Goal: Check status

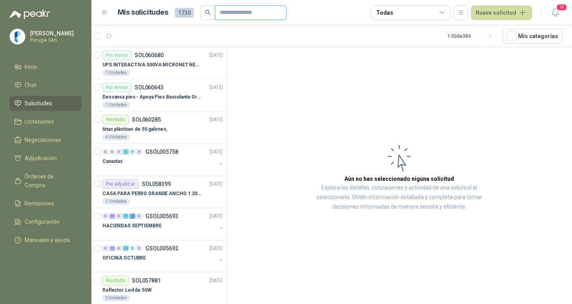
click at [258, 15] on input "text" at bounding box center [248, 12] width 56 height 13
type input "****"
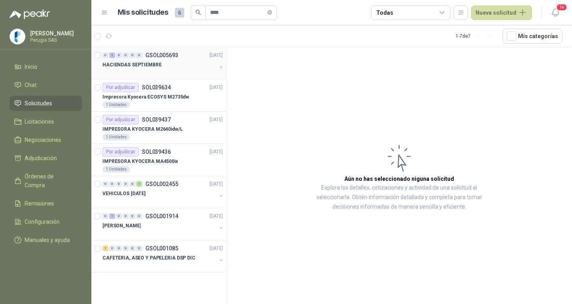
click at [153, 65] on p "HACIENDAS SEPTIEMBRE" at bounding box center [131, 65] width 59 height 8
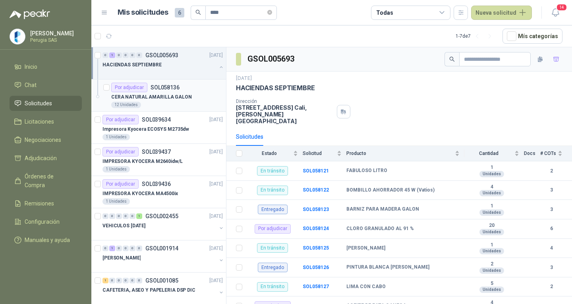
click at [154, 95] on p "CERA NATURAL AMARILLA GALON" at bounding box center [151, 97] width 81 height 8
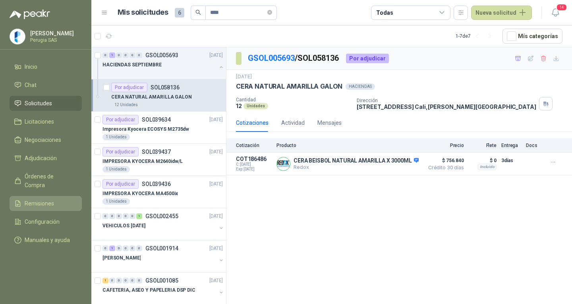
click at [51, 199] on span "Remisiones" at bounding box center [39, 203] width 29 height 9
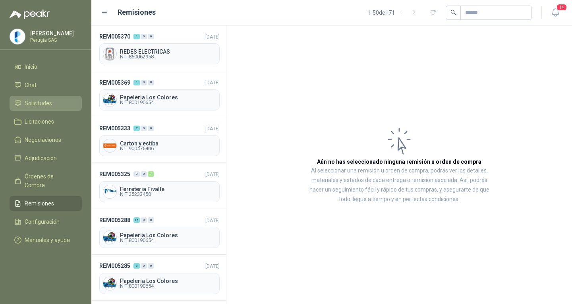
click at [36, 108] on span "Solicitudes" at bounding box center [38, 103] width 27 height 9
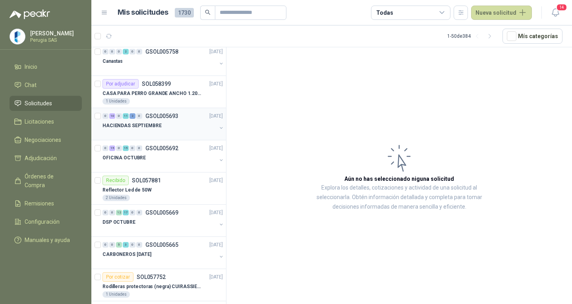
scroll to position [119, 0]
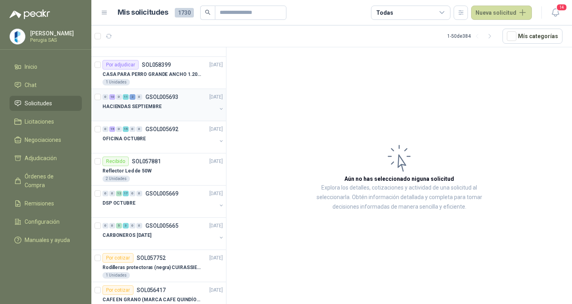
click at [161, 104] on div "HACIENDAS SEPTIEMBRE" at bounding box center [159, 107] width 114 height 10
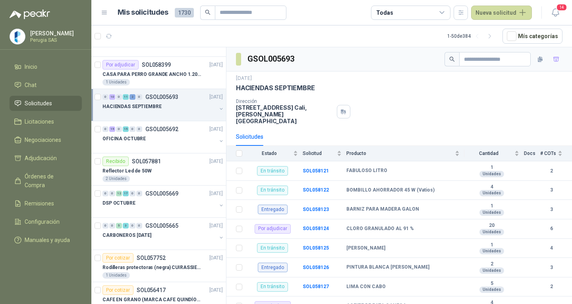
click at [161, 104] on div "HACIENDAS SEPTIEMBRE" at bounding box center [159, 107] width 114 height 10
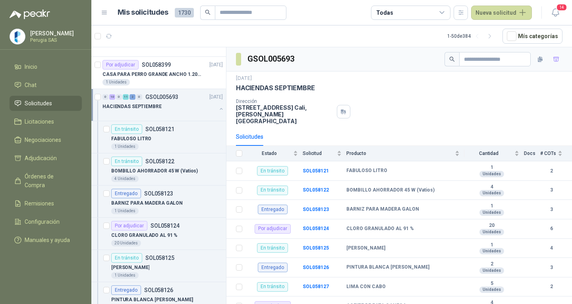
scroll to position [3, 0]
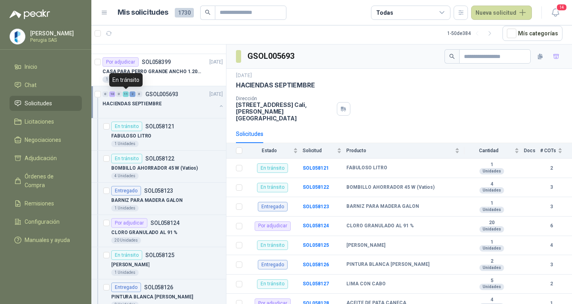
click at [125, 92] on div "11" at bounding box center [126, 94] width 6 height 6
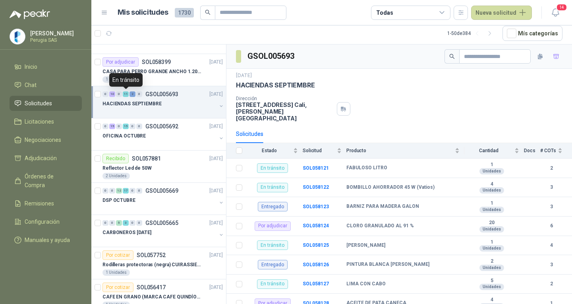
click at [125, 92] on div "11" at bounding box center [126, 94] width 6 height 6
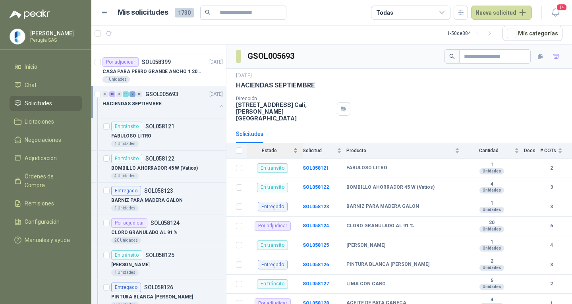
click at [273, 148] on span "Estado" at bounding box center [269, 151] width 44 height 6
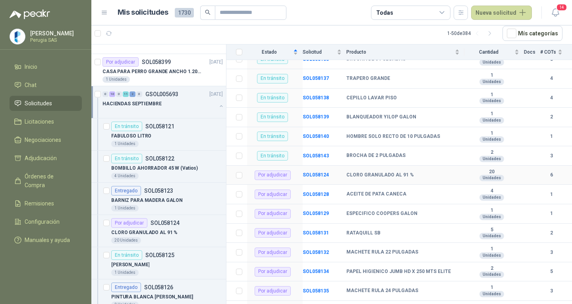
scroll to position [305, 0]
